Goal: Use online tool/utility

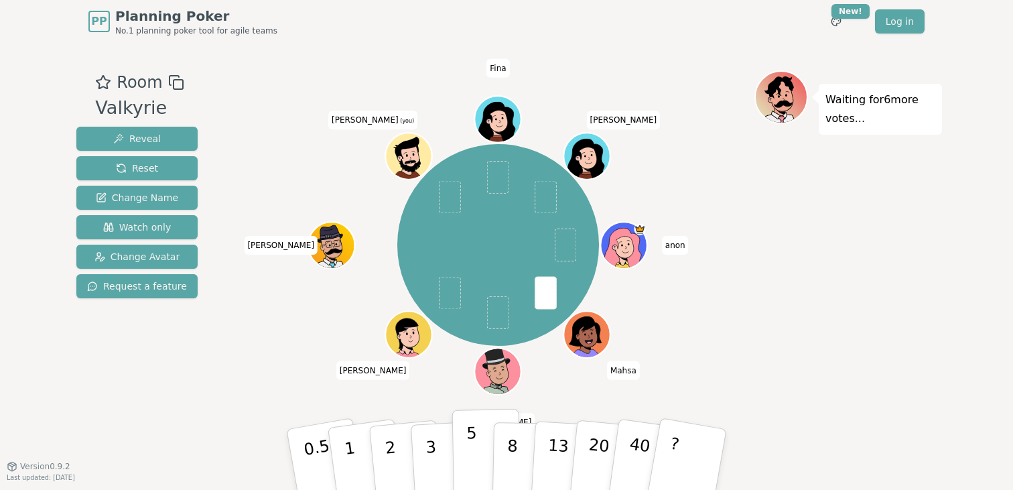
click at [480, 443] on button "5" at bounding box center [486, 460] width 69 height 102
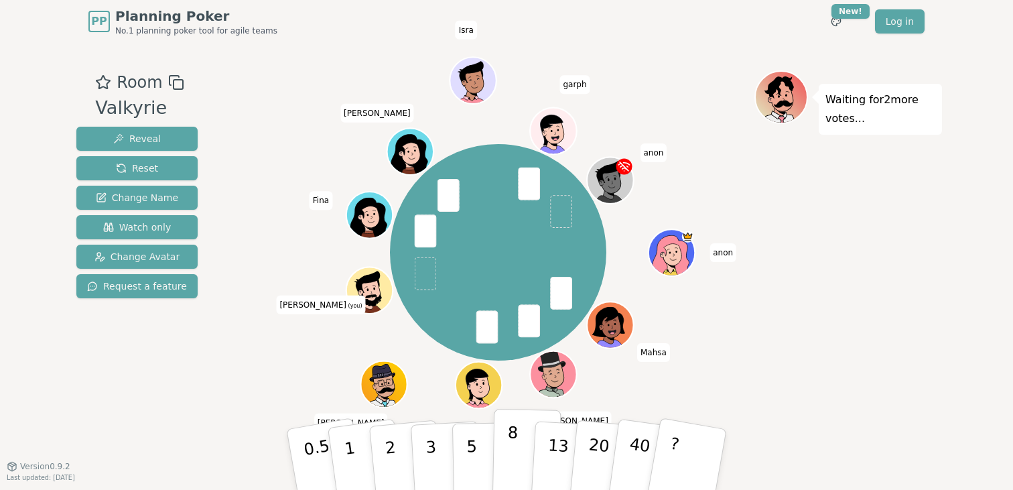
click at [505, 441] on button "8" at bounding box center [527, 460] width 69 height 102
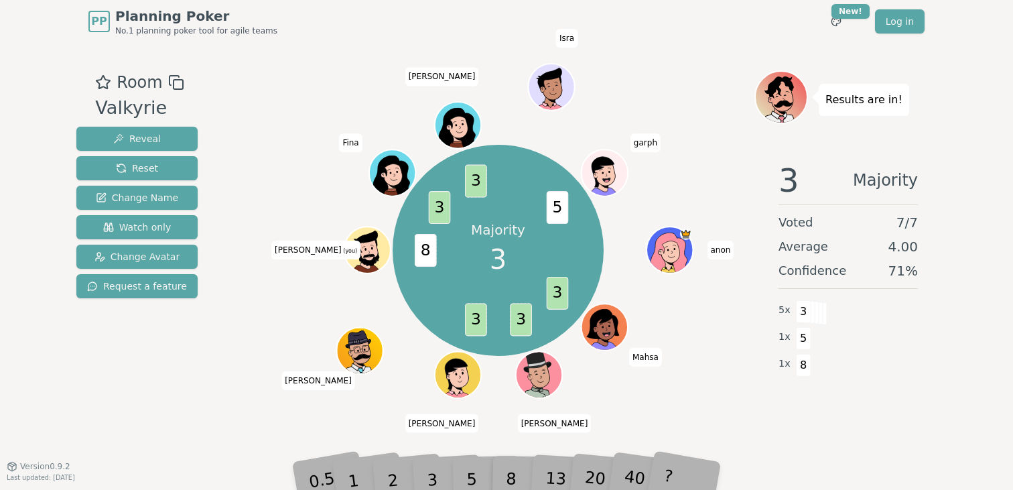
click at [474, 471] on div "5" at bounding box center [486, 460] width 41 height 48
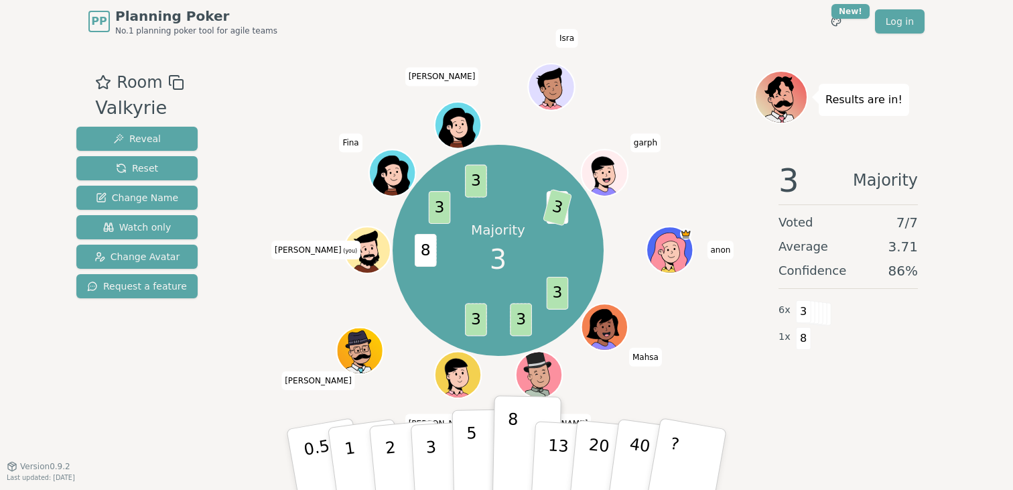
click at [478, 437] on button "5" at bounding box center [486, 460] width 69 height 102
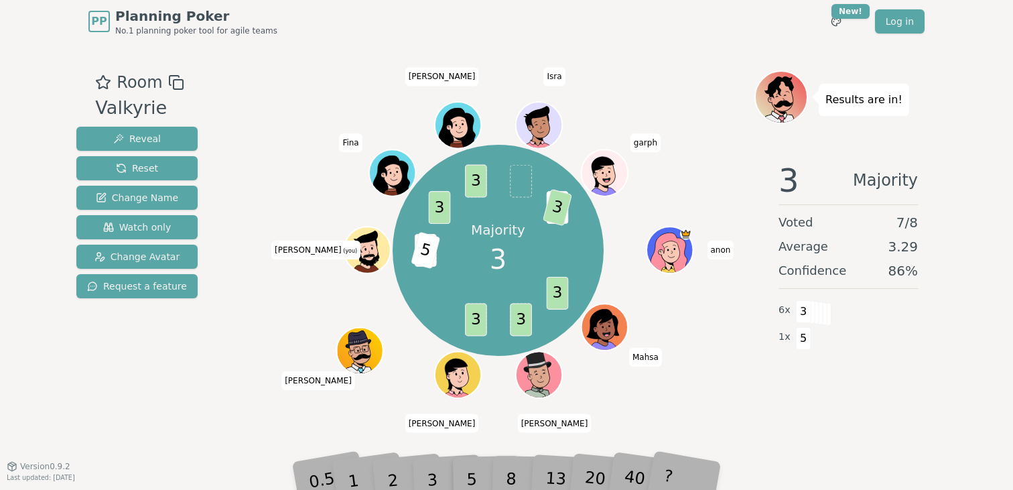
click at [426, 473] on div "3" at bounding box center [446, 459] width 43 height 49
